Goal: Check status: Check status

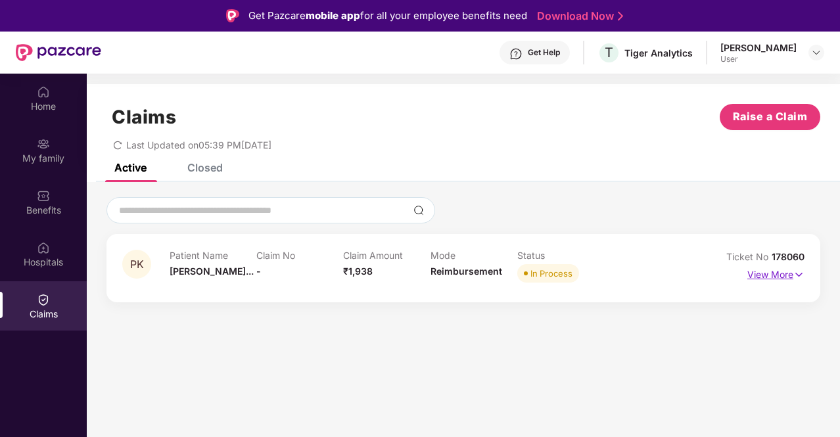
click at [793, 279] on p "View More" at bounding box center [776, 273] width 57 height 18
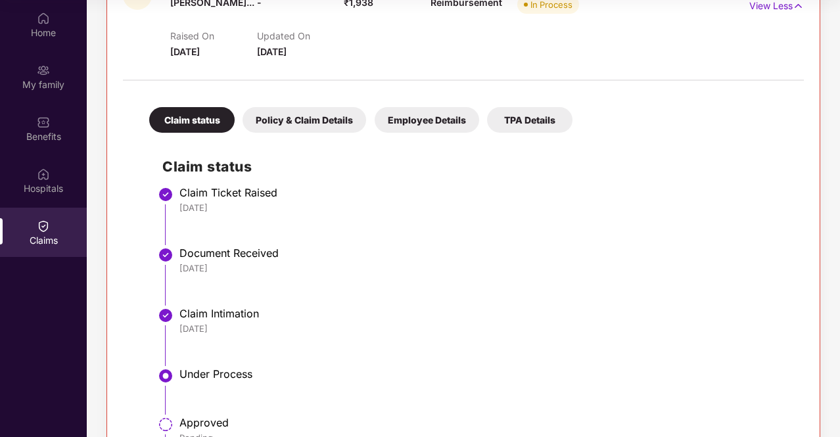
scroll to position [195, 0]
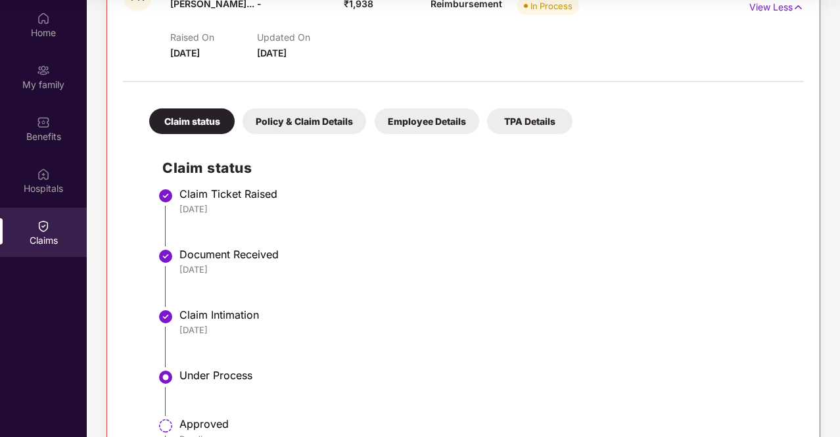
click at [313, 115] on div "Policy & Claim Details" at bounding box center [305, 121] width 124 height 26
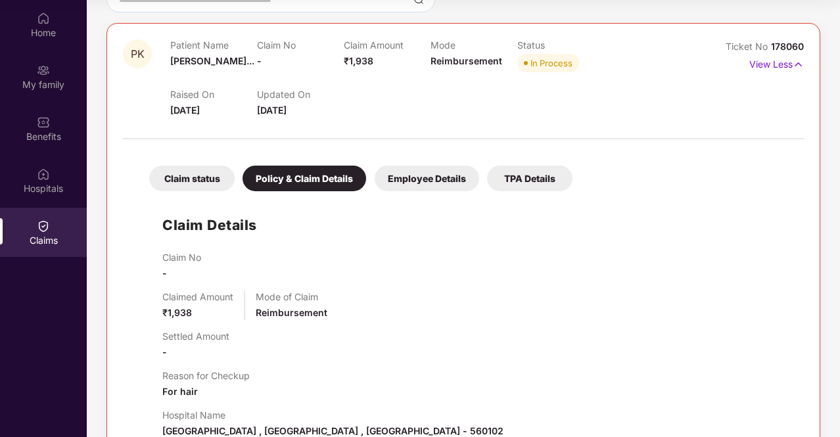
scroll to position [134, 0]
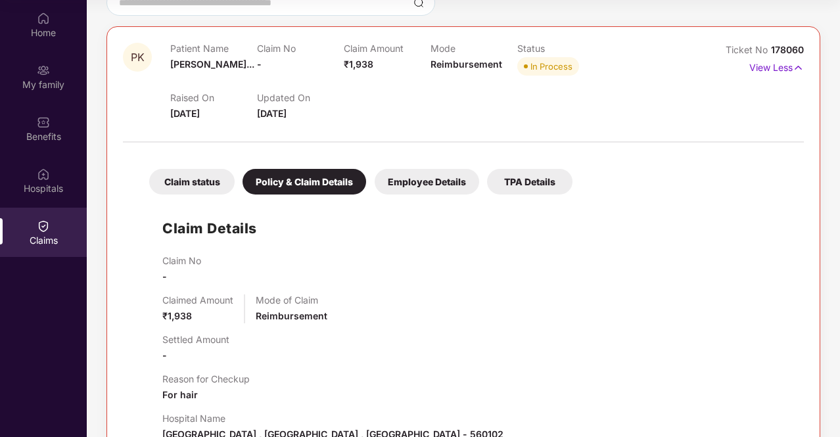
click at [426, 178] on div "Employee Details" at bounding box center [427, 182] width 105 height 26
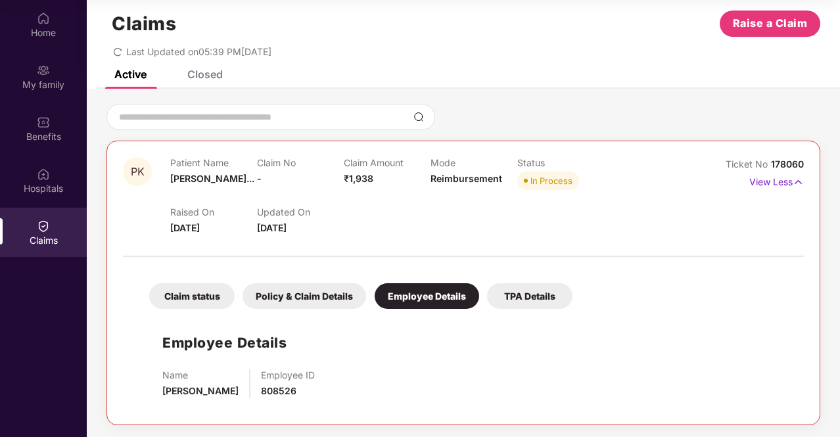
click at [526, 302] on div "TPA Details" at bounding box center [529, 296] width 85 height 26
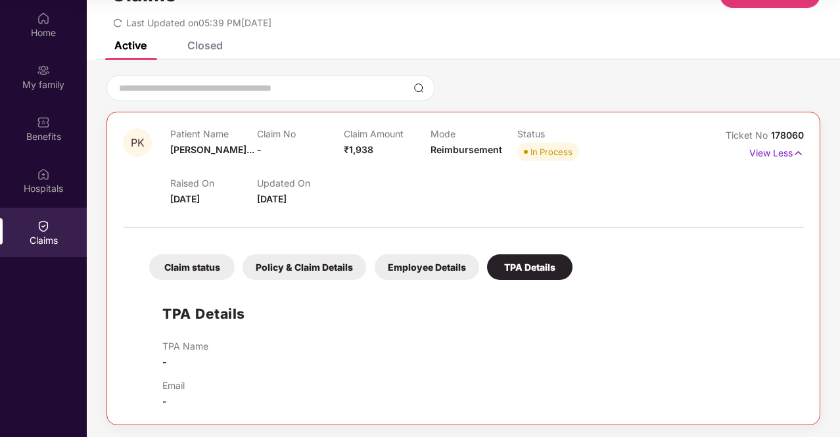
click at [186, 274] on div "Claim status" at bounding box center [191, 267] width 85 height 26
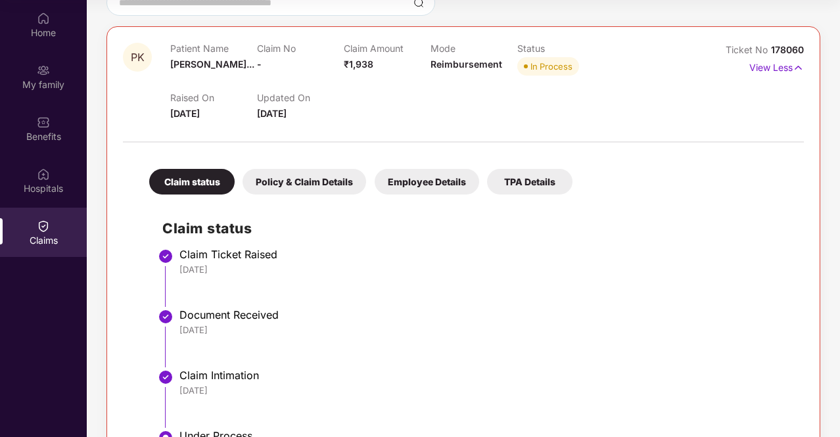
scroll to position [0, 0]
